Goal: Task Accomplishment & Management: Complete application form

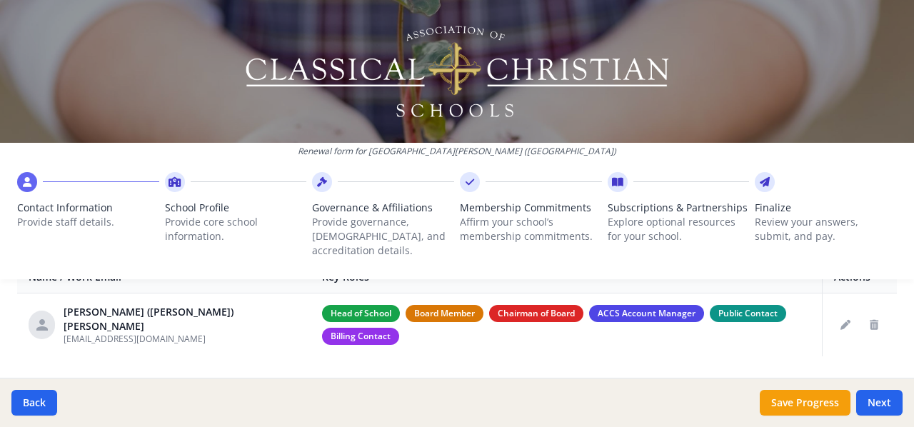
scroll to position [594, 0]
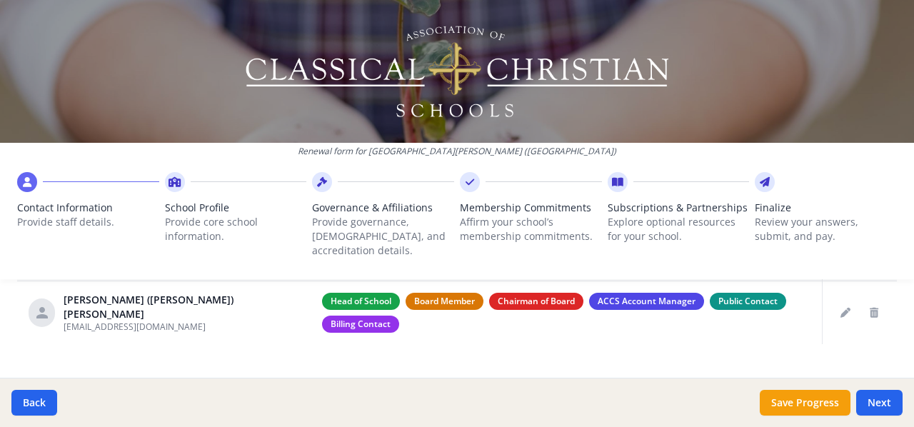
click at [612, 176] on icon at bounding box center [617, 182] width 11 height 14
click at [465, 179] on icon at bounding box center [469, 182] width 9 height 14
click at [169, 185] on icon at bounding box center [174, 182] width 13 height 14
click at [795, 406] on button "Save Progress" at bounding box center [805, 403] width 91 height 26
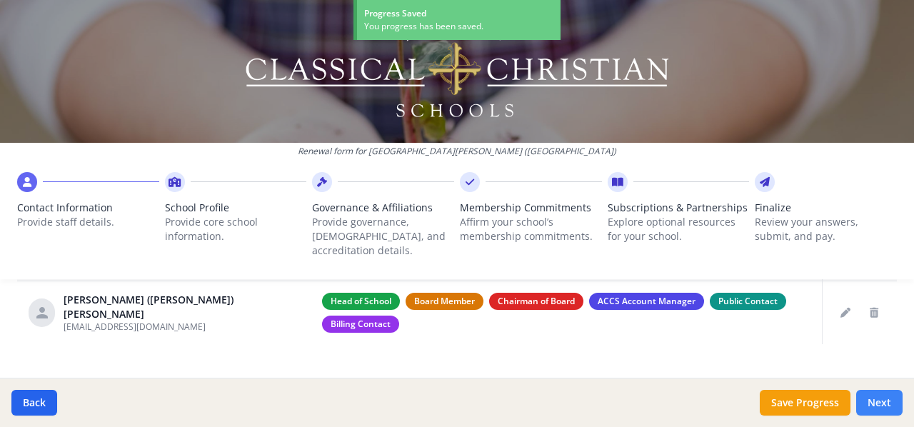
click at [891, 398] on button "Next" at bounding box center [879, 403] width 46 height 26
type input "[PHONE_NUMBER]"
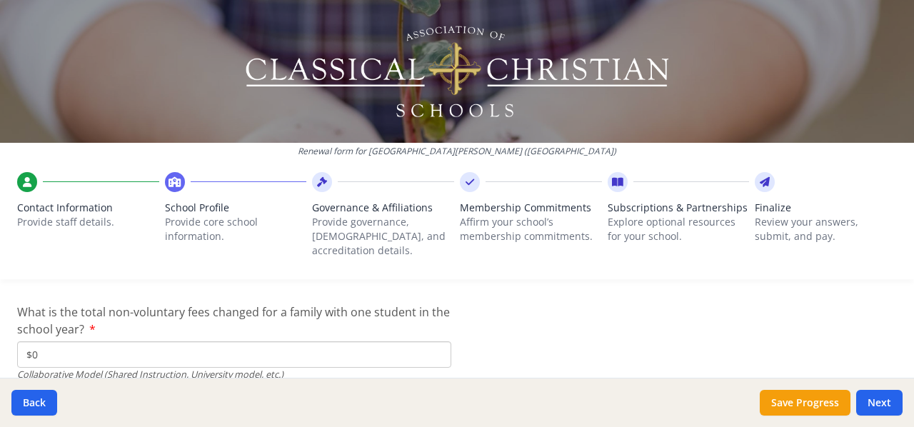
scroll to position [5042, 0]
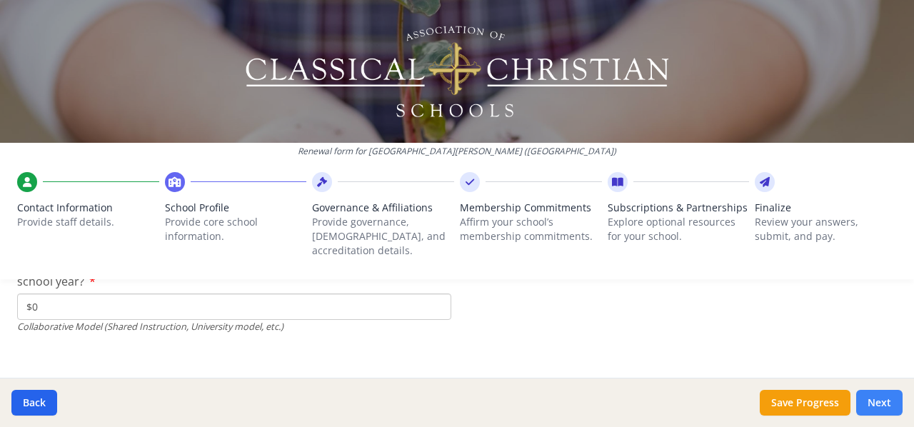
click at [882, 396] on button "Next" at bounding box center [879, 403] width 46 height 26
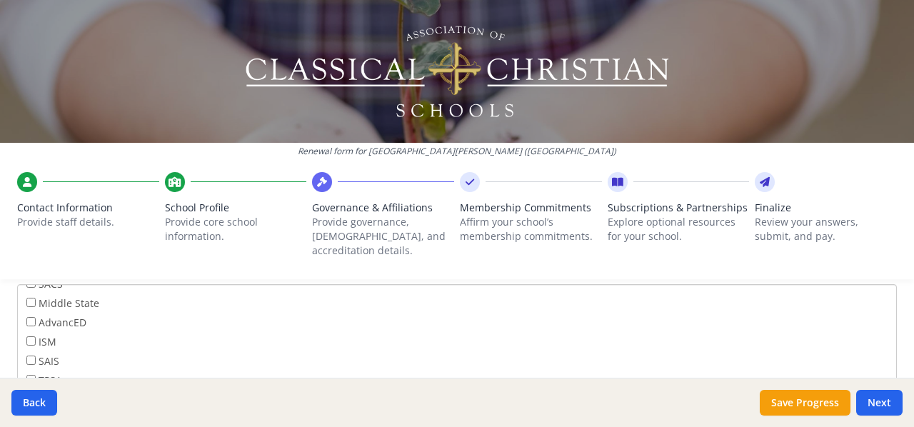
scroll to position [111, 0]
click at [870, 401] on button "Next" at bounding box center [879, 403] width 46 height 26
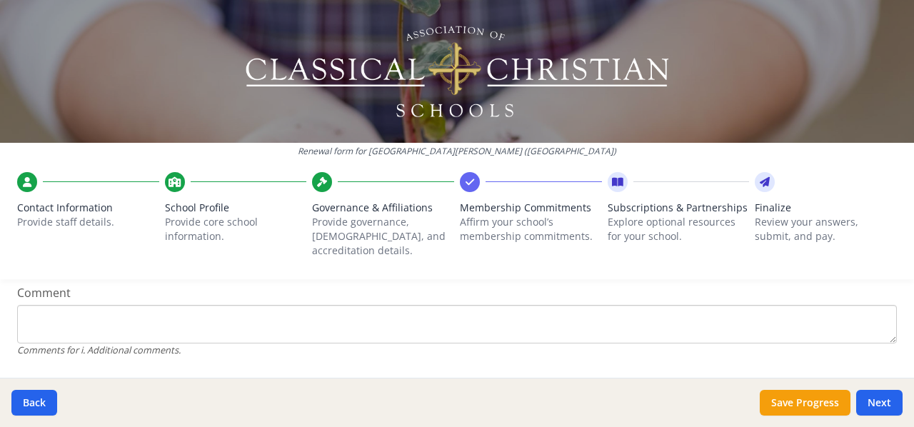
scroll to position [1465, 0]
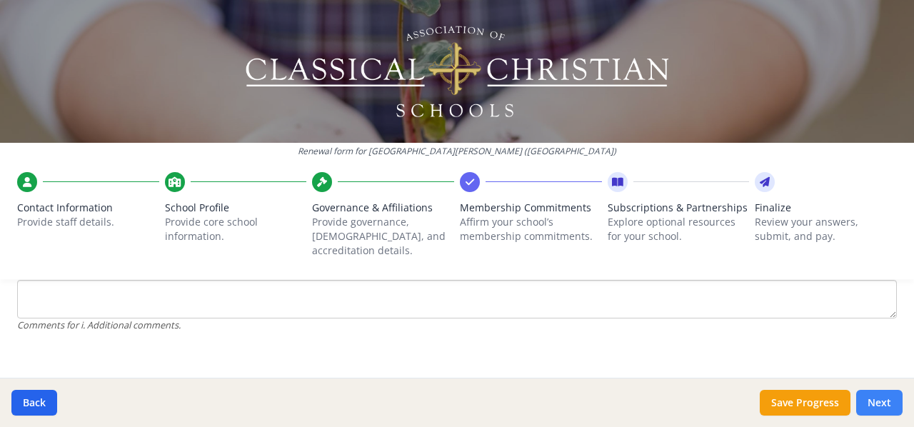
click at [868, 399] on button "Next" at bounding box center [879, 403] width 46 height 26
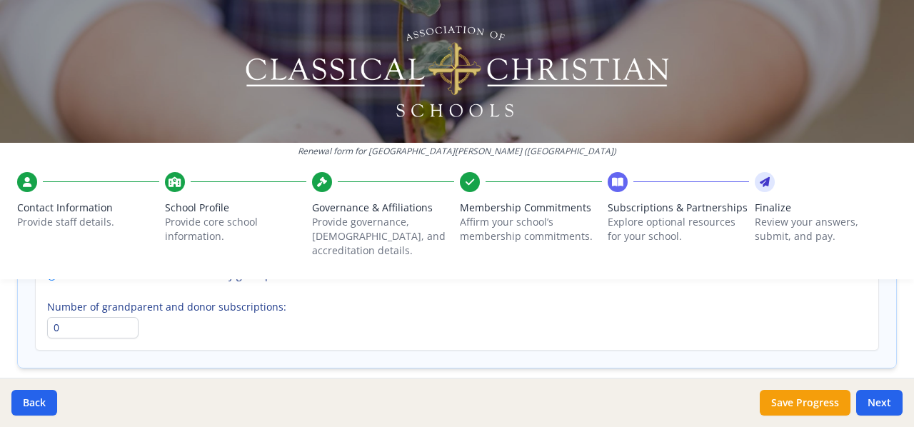
scroll to position [1201, 0]
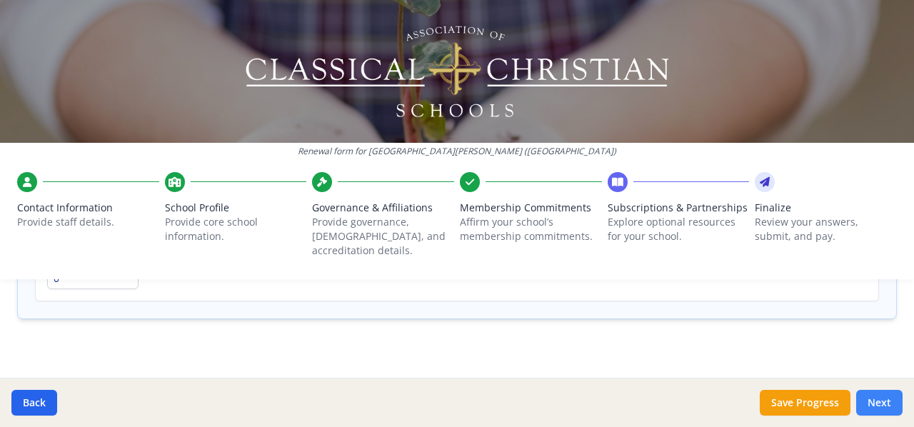
click at [885, 396] on button "Next" at bounding box center [879, 403] width 46 height 26
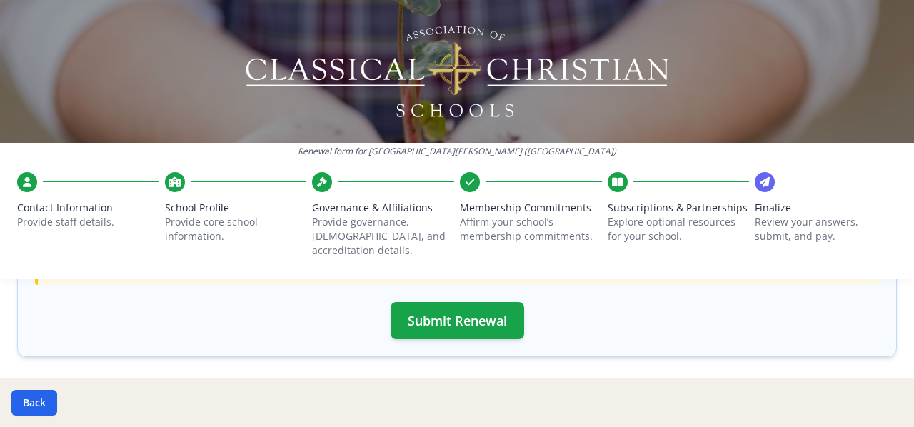
scroll to position [584, 0]
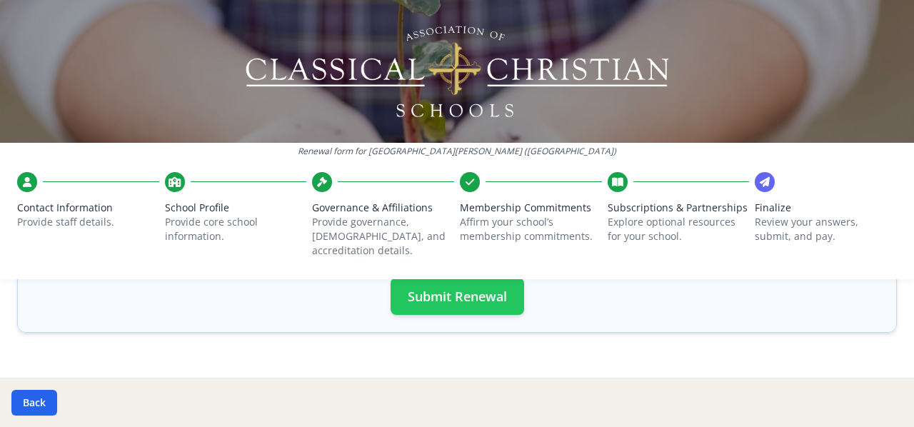
click at [493, 278] on button "Submit Renewal" at bounding box center [458, 296] width 134 height 37
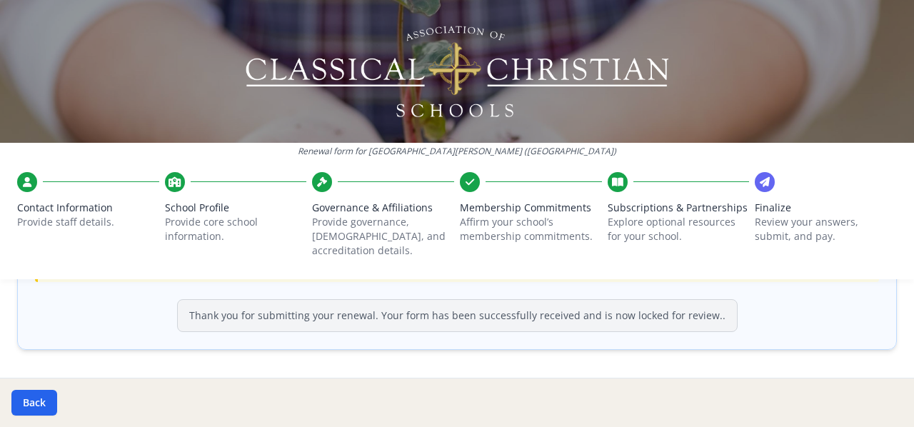
scroll to position [595, 0]
